Goal: Transaction & Acquisition: Book appointment/travel/reservation

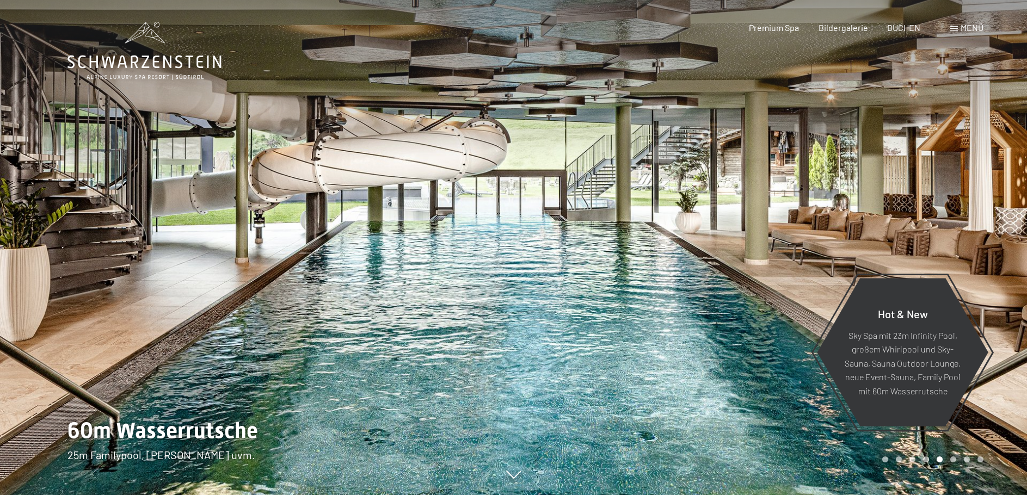
click at [412, 166] on div at bounding box center [257, 247] width 514 height 495
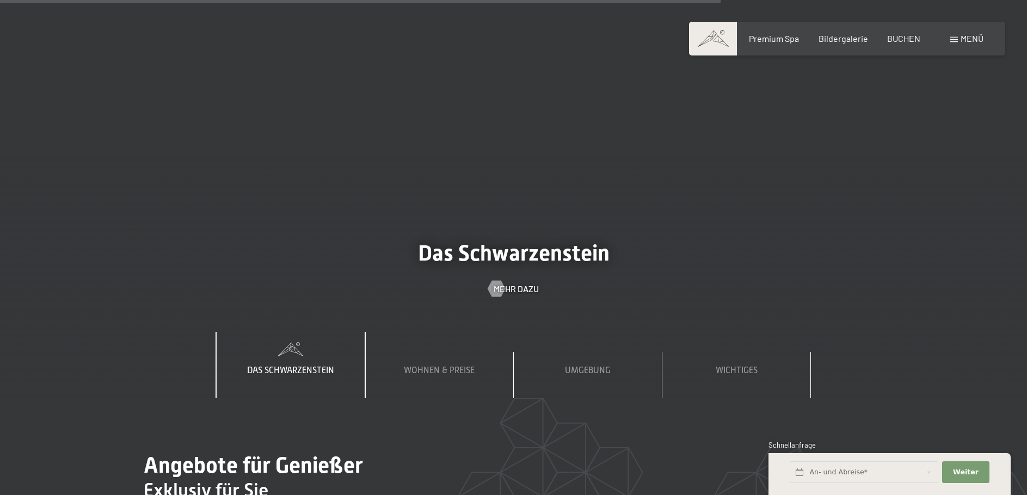
scroll to position [3809, 0]
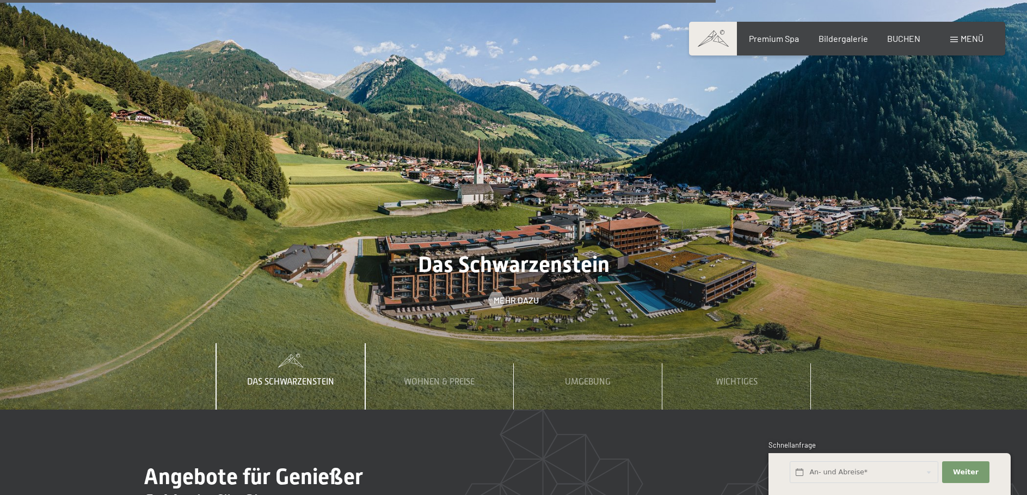
click at [297, 343] on div "Das Schwarzenstein" at bounding box center [290, 376] width 103 height 66
click at [299, 377] on span "Das Schwarzenstein" at bounding box center [290, 382] width 87 height 10
click at [289, 354] on span at bounding box center [291, 361] width 149 height 14
click at [454, 377] on span "Wohnen & Preise" at bounding box center [439, 382] width 71 height 10
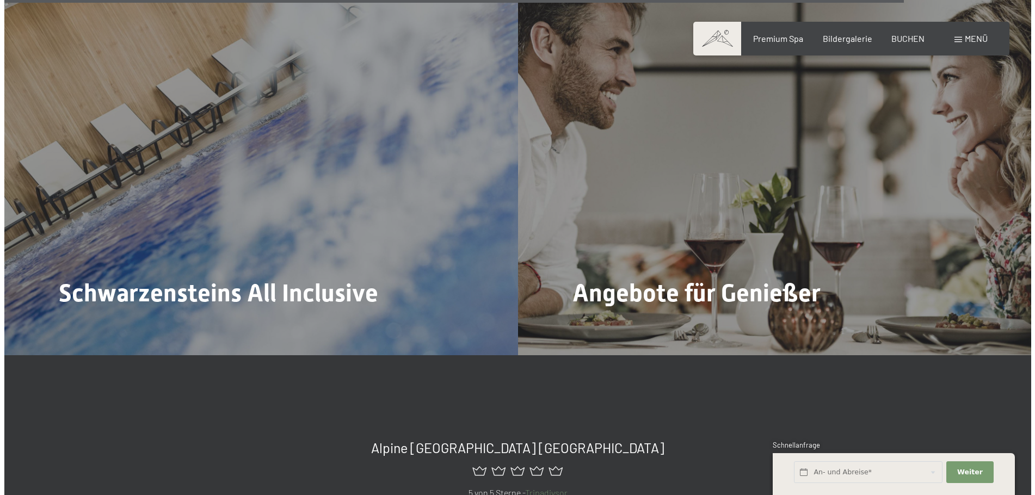
scroll to position [4789, 0]
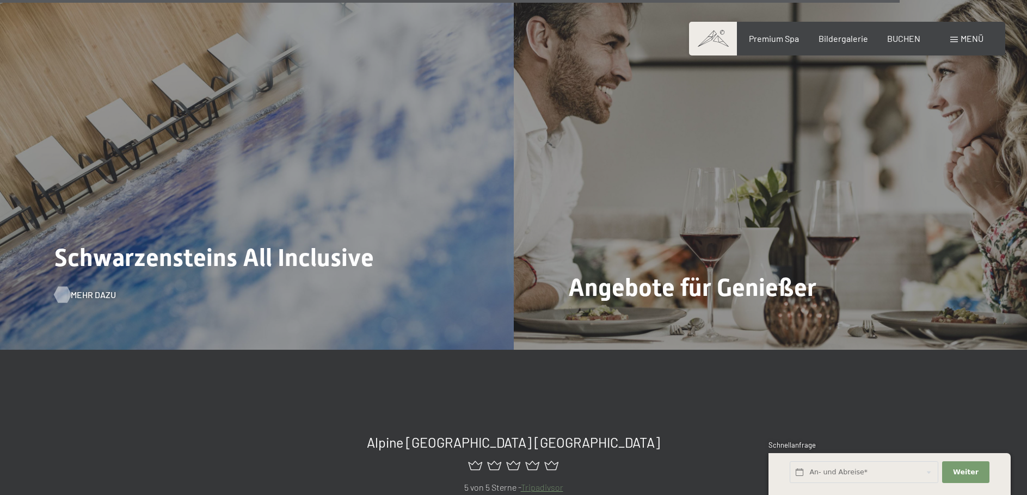
click at [87, 289] on span "Mehr dazu" at bounding box center [93, 295] width 45 height 12
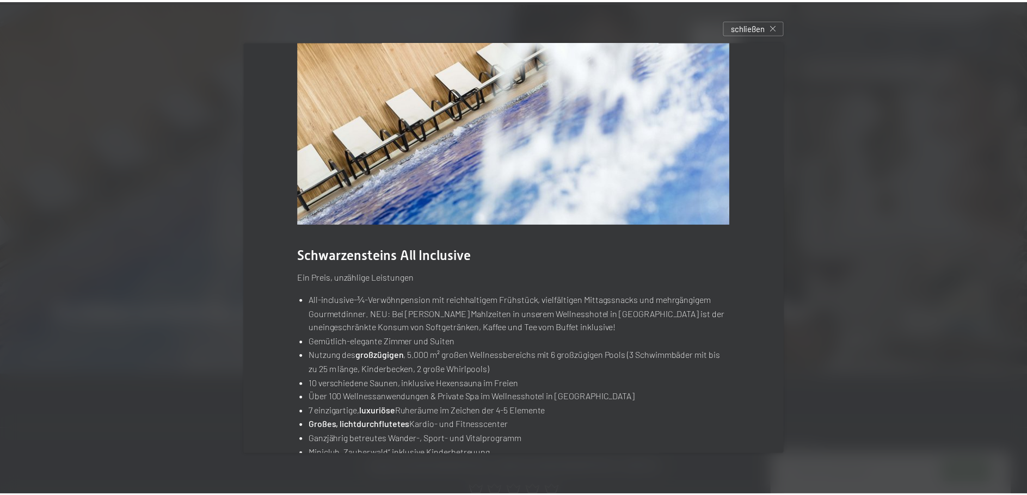
scroll to position [0, 0]
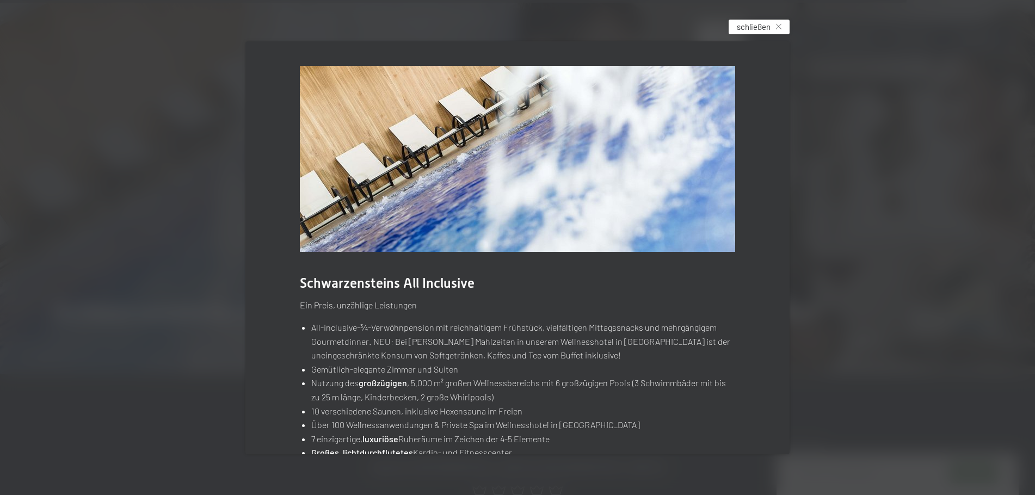
click at [778, 25] on div "schließen" at bounding box center [759, 27] width 61 height 15
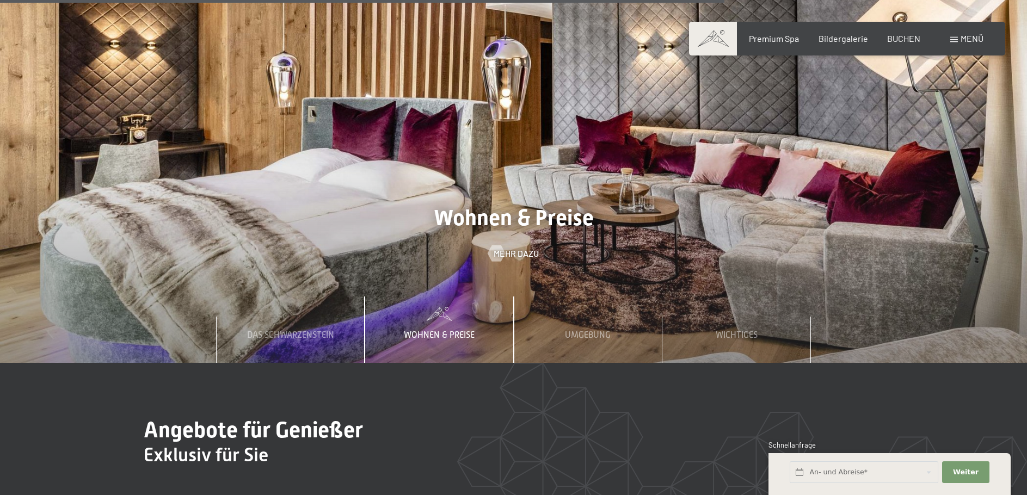
scroll to position [3864, 0]
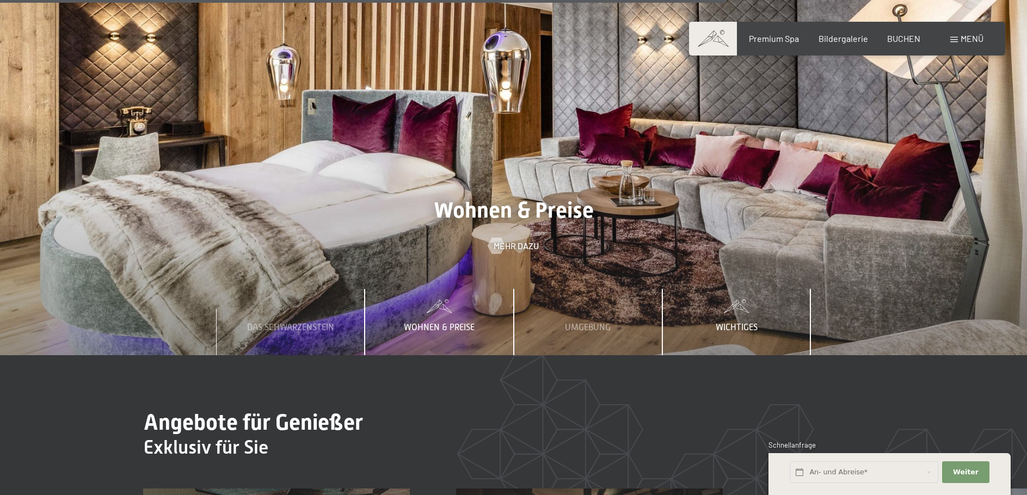
click at [740, 323] on span "Wichtiges" at bounding box center [737, 328] width 42 height 10
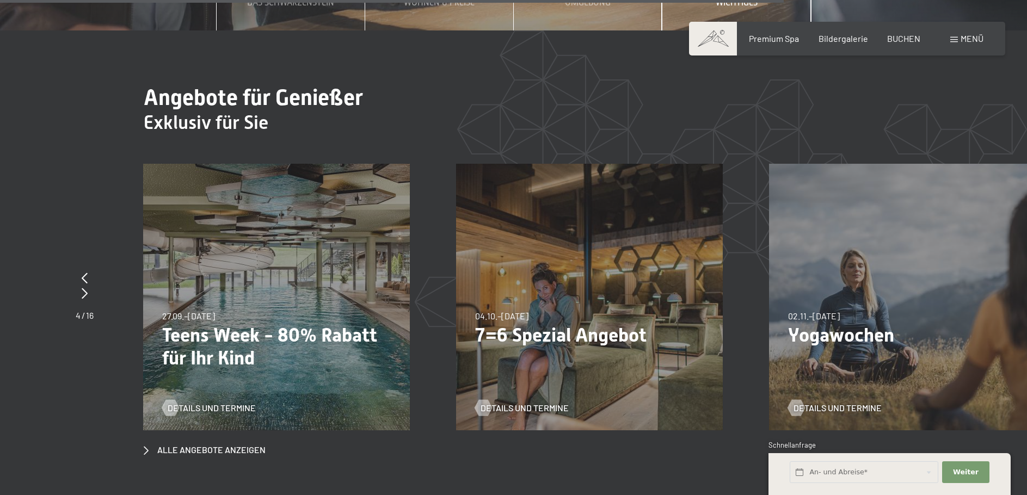
scroll to position [4190, 0]
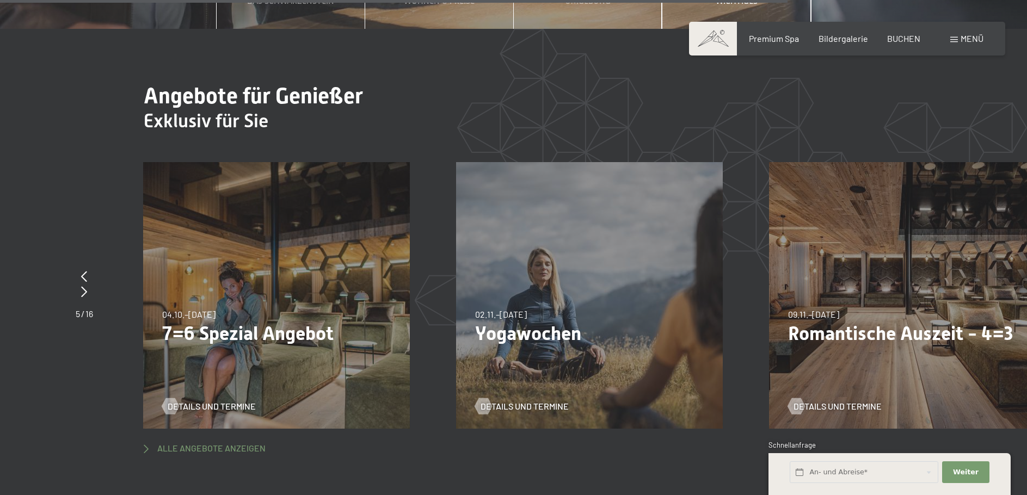
click at [212, 442] on span "Alle Angebote anzeigen" at bounding box center [211, 448] width 108 height 12
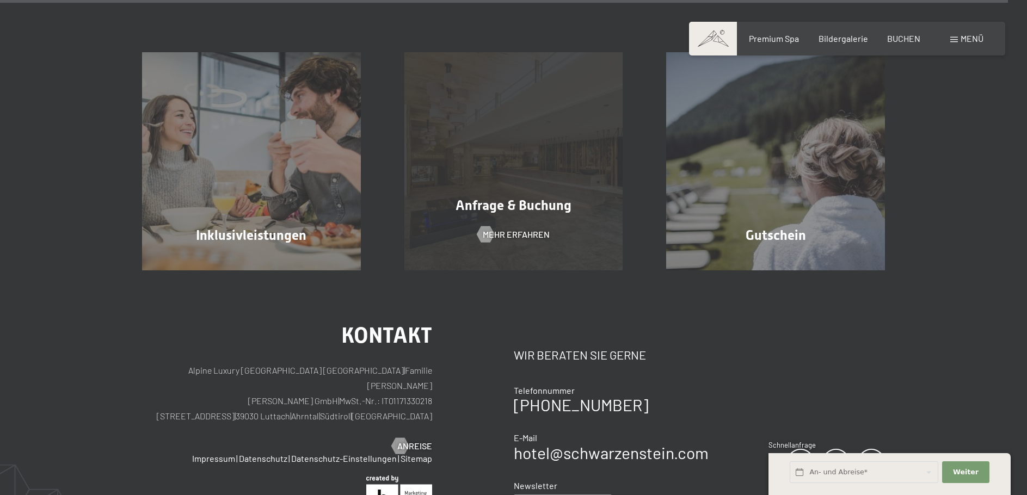
scroll to position [2103, 0]
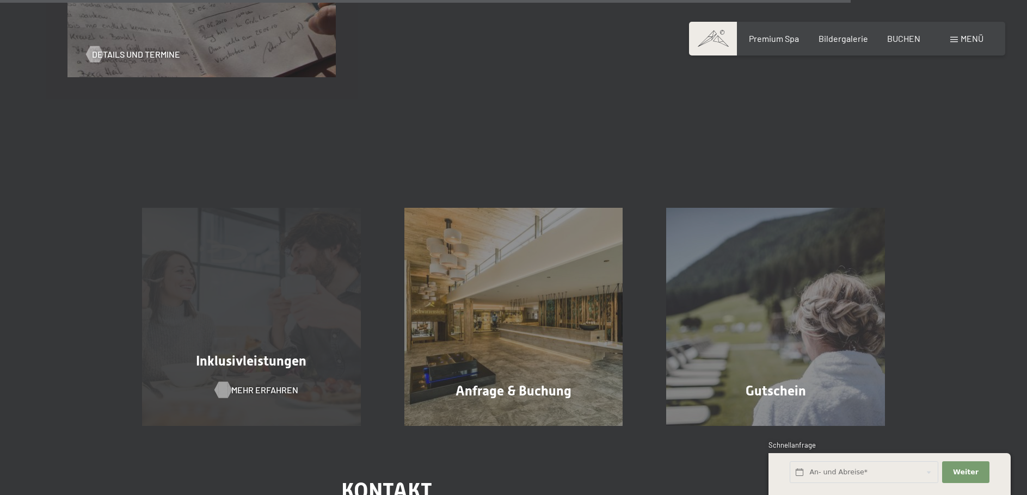
click at [256, 389] on span "Mehr erfahren" at bounding box center [264, 390] width 67 height 12
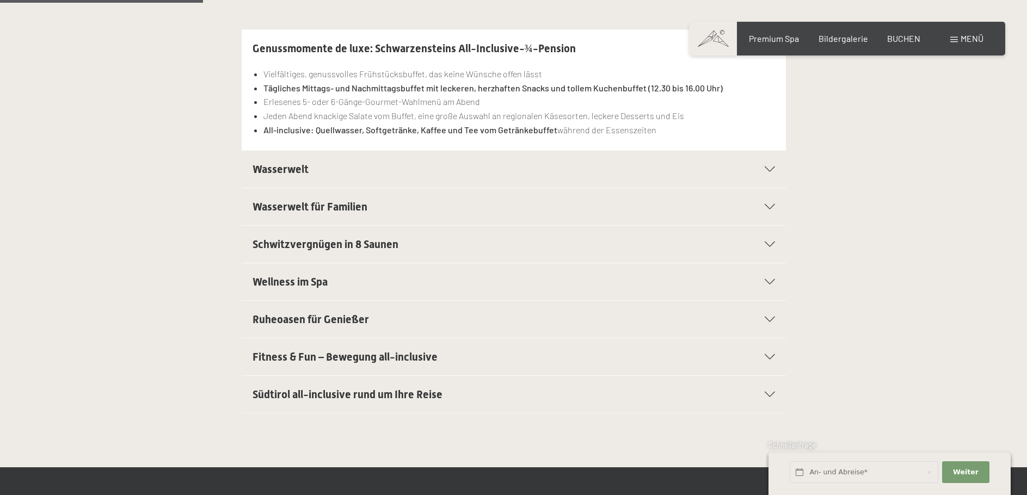
scroll to position [163, 0]
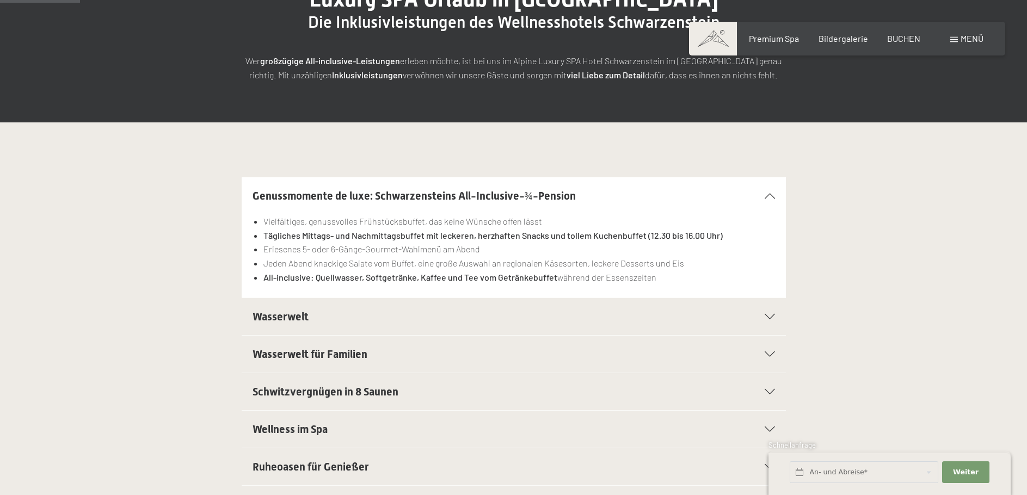
click at [286, 318] on span "Wasserwelt" at bounding box center [280, 316] width 56 height 13
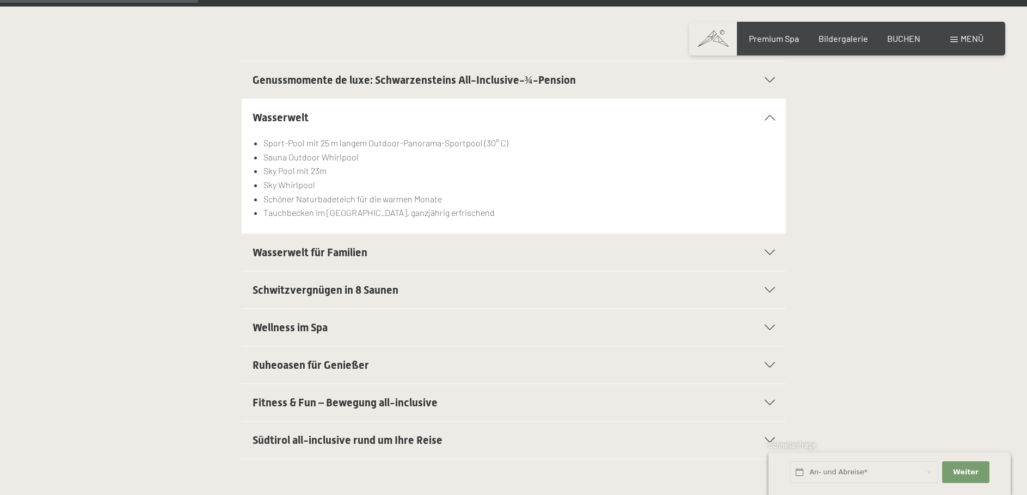
scroll to position [109, 0]
